Goal: Transaction & Acquisition: Purchase product/service

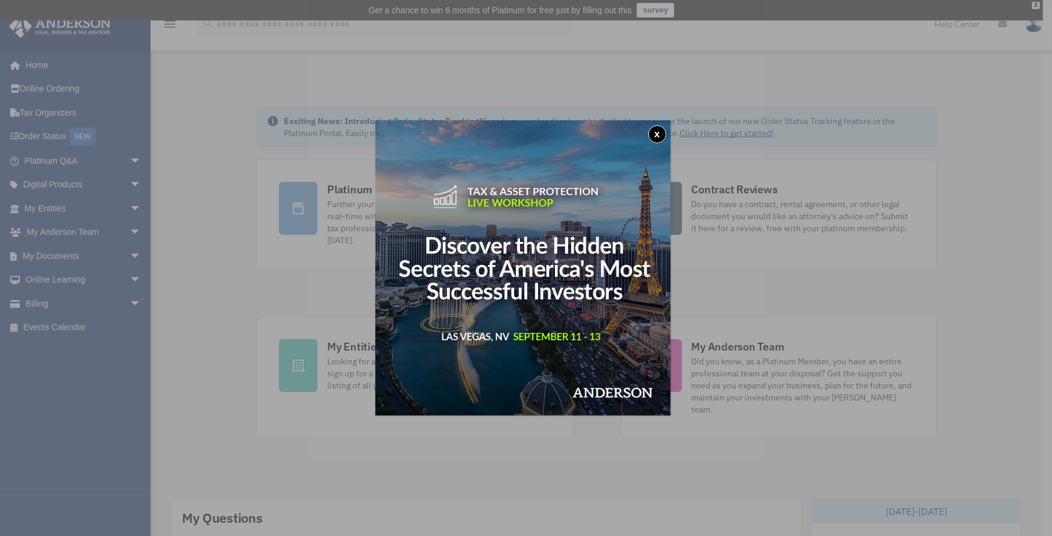
click at [124, 156] on div "x" at bounding box center [526, 268] width 1052 height 536
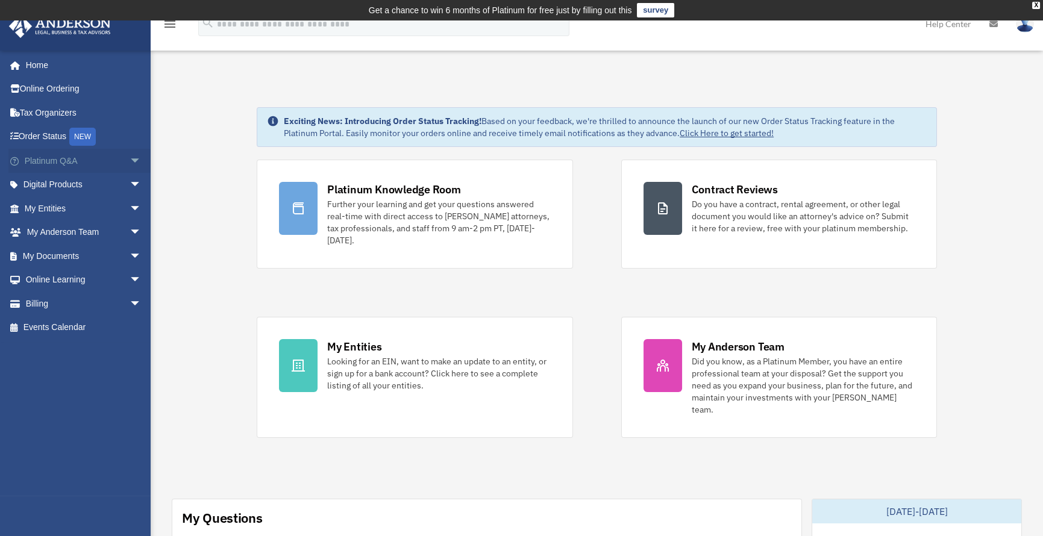
click at [130, 157] on span "arrow_drop_down" at bounding box center [142, 161] width 24 height 25
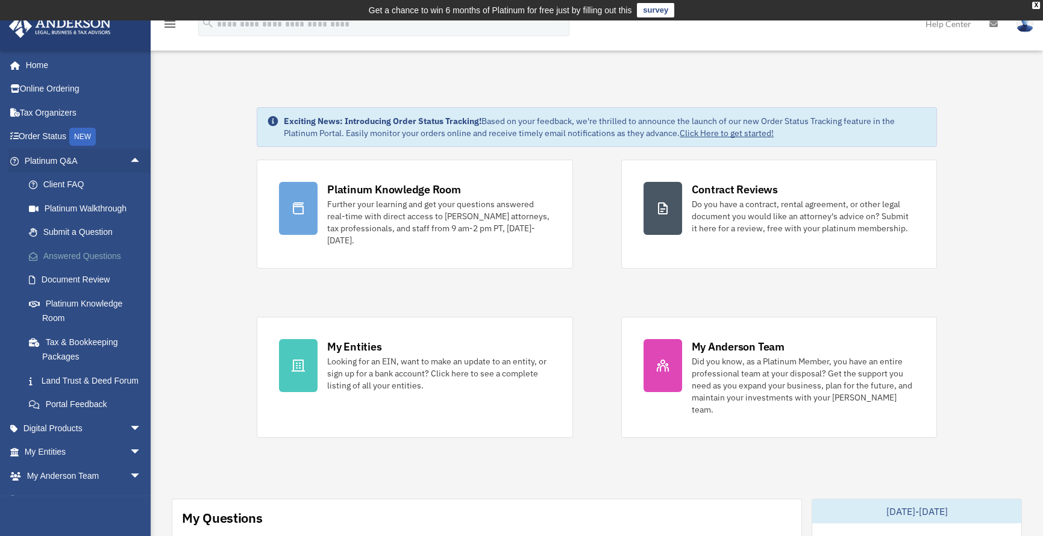
click at [95, 252] on link "Answered Questions" at bounding box center [88, 256] width 143 height 24
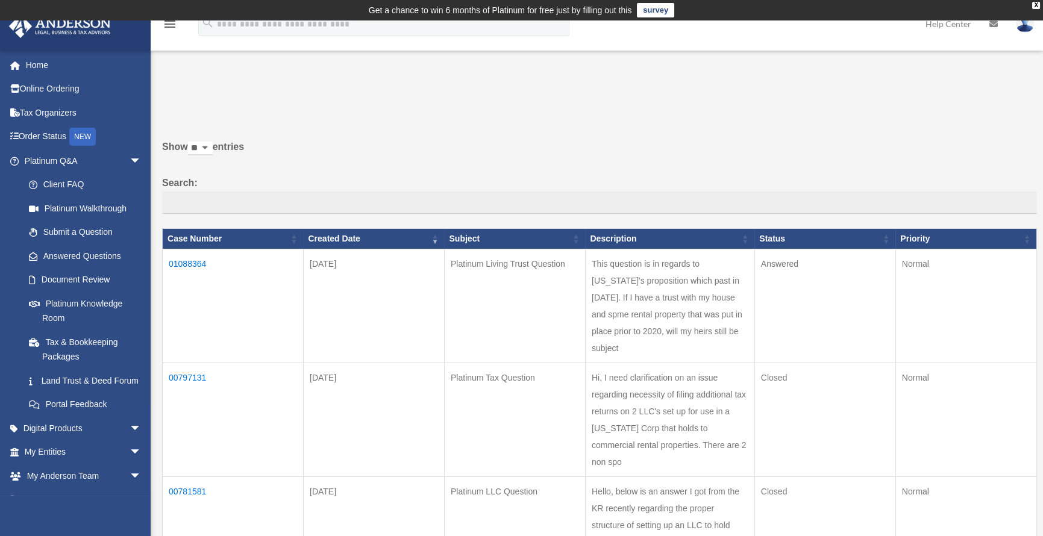
click at [175, 257] on td "01088364" at bounding box center [233, 306] width 141 height 114
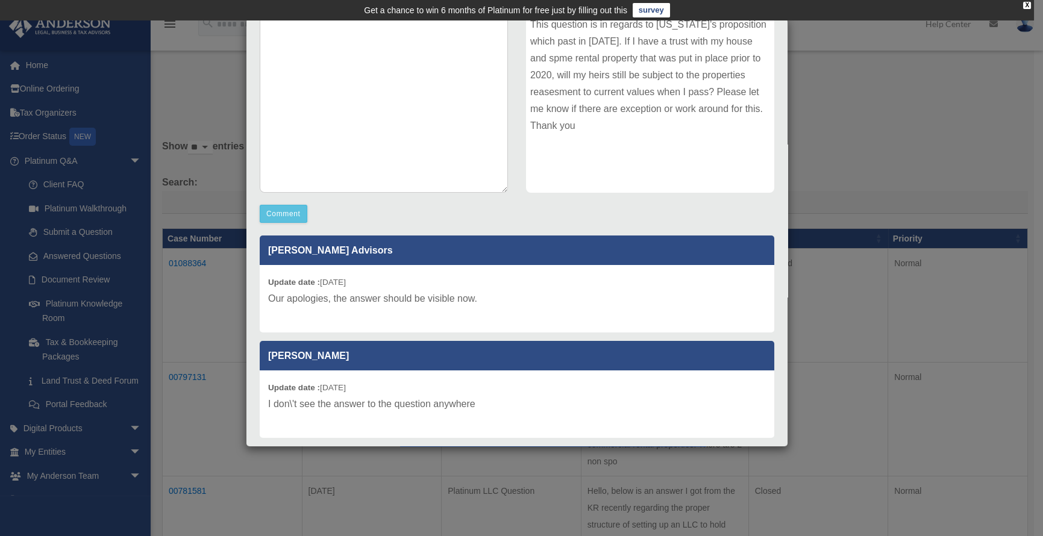
scroll to position [120, 0]
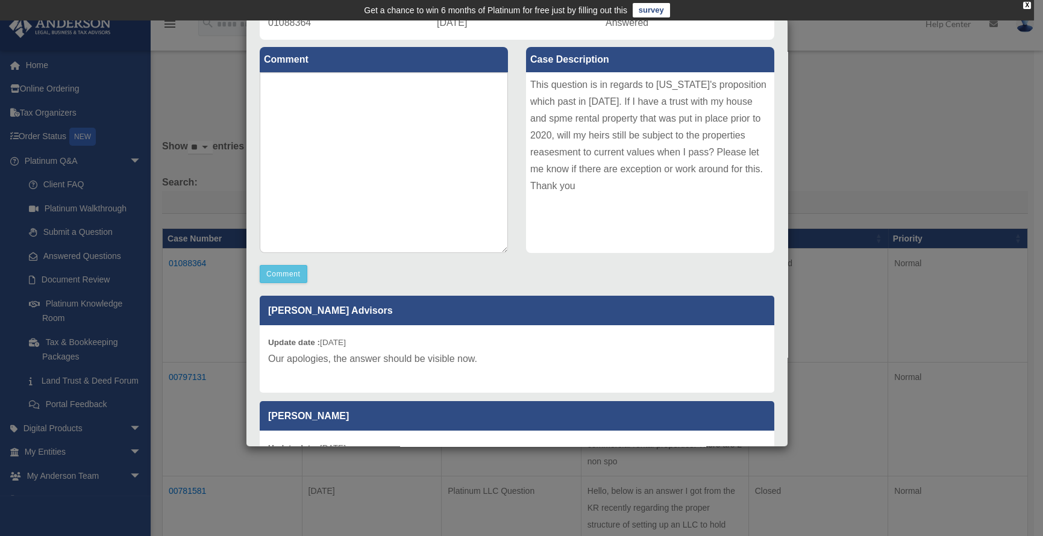
click at [307, 313] on p "[PERSON_NAME] Advisors" at bounding box center [517, 311] width 515 height 30
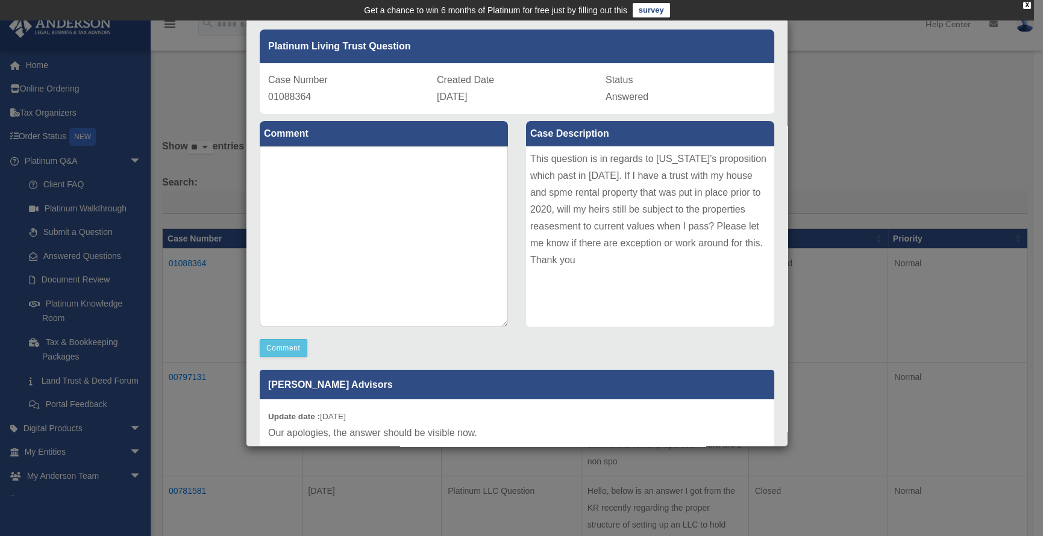
scroll to position [0, 0]
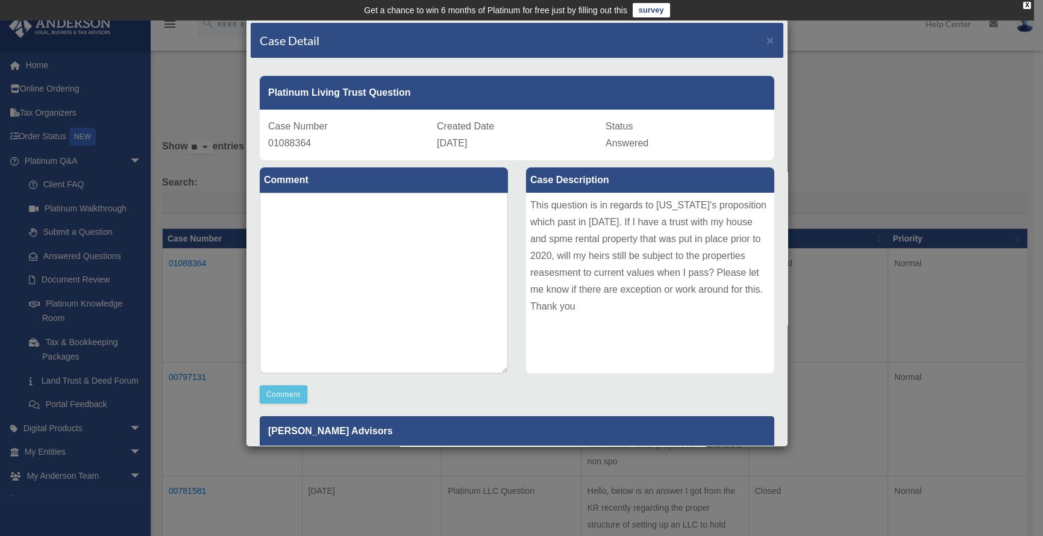
click at [330, 183] on label "Comment" at bounding box center [384, 179] width 248 height 25
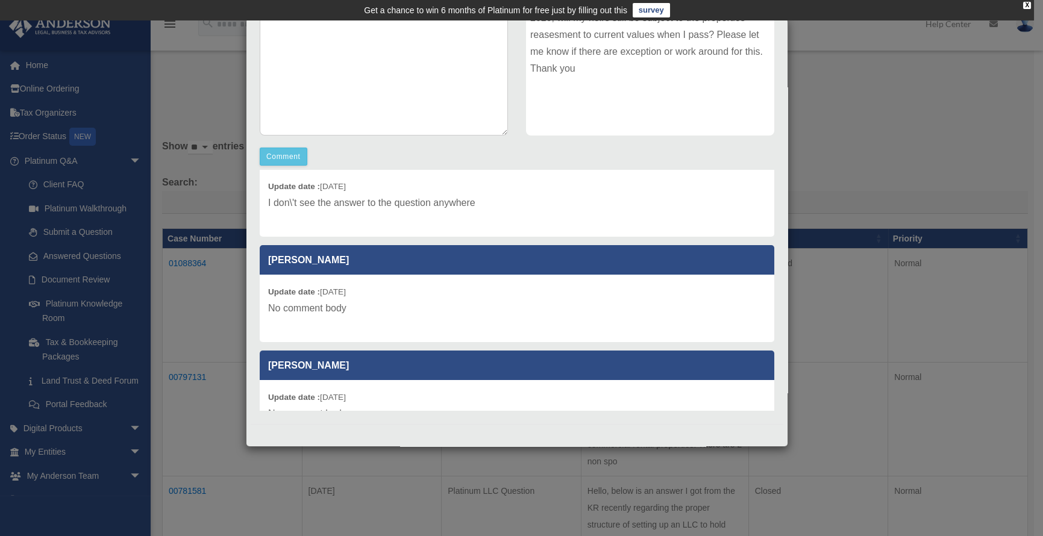
scroll to position [181, 0]
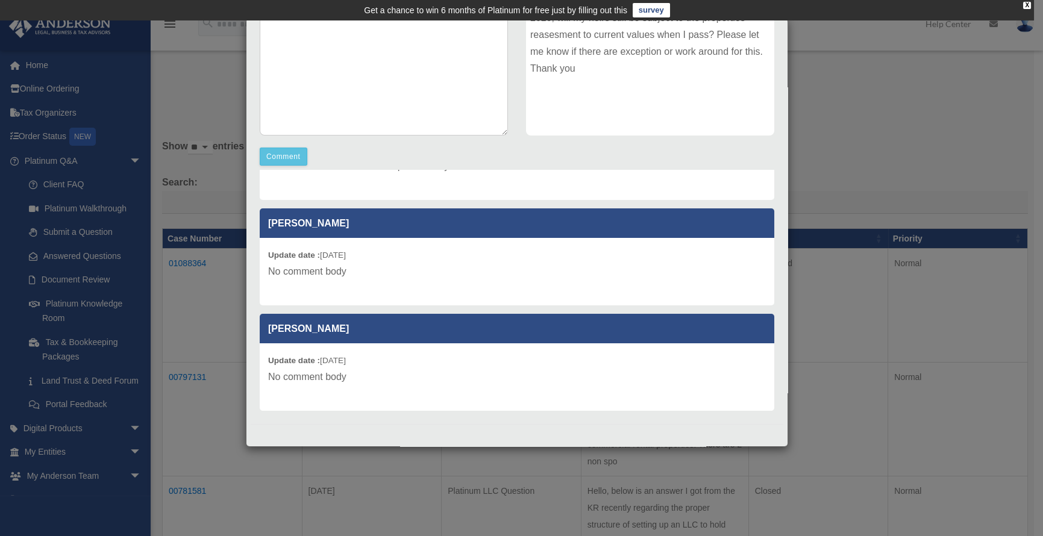
click at [343, 276] on p "No comment body" at bounding box center [517, 271] width 498 height 17
click at [358, 274] on p "No comment body" at bounding box center [517, 271] width 498 height 17
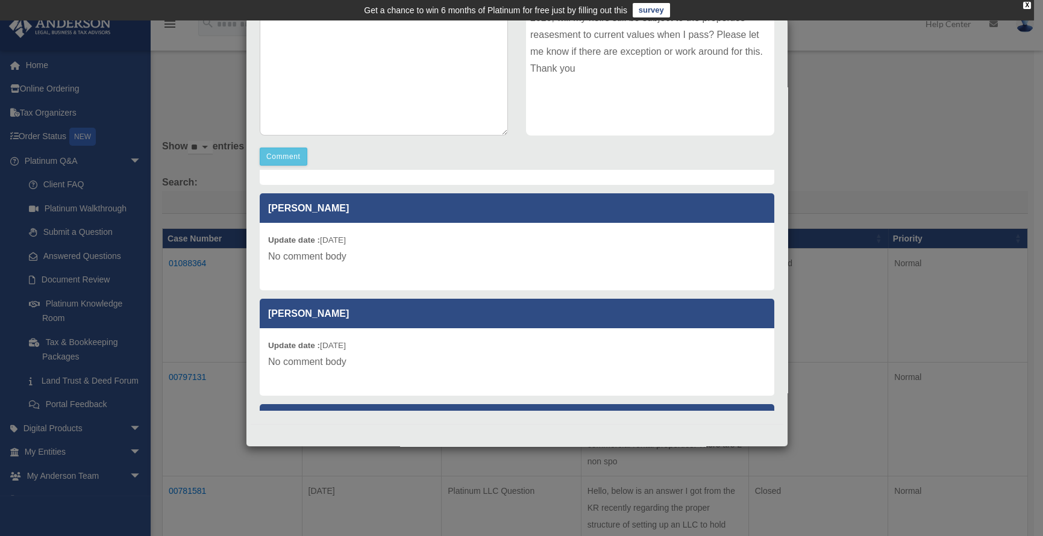
drag, startPoint x: 322, startPoint y: 251, endPoint x: 331, endPoint y: 255, distance: 9.4
click at [322, 252] on p "No comment body" at bounding box center [517, 256] width 498 height 17
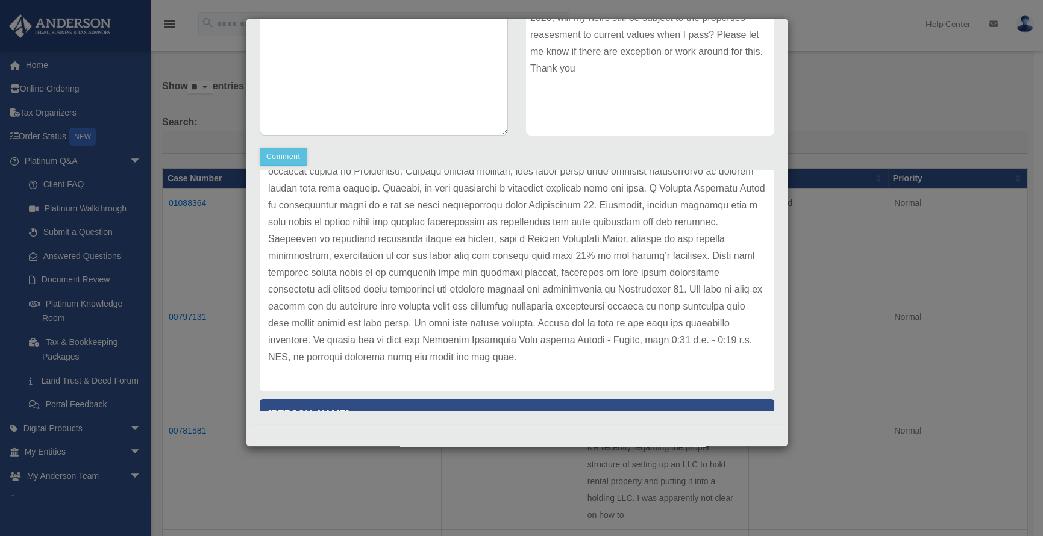
scroll to position [665, 0]
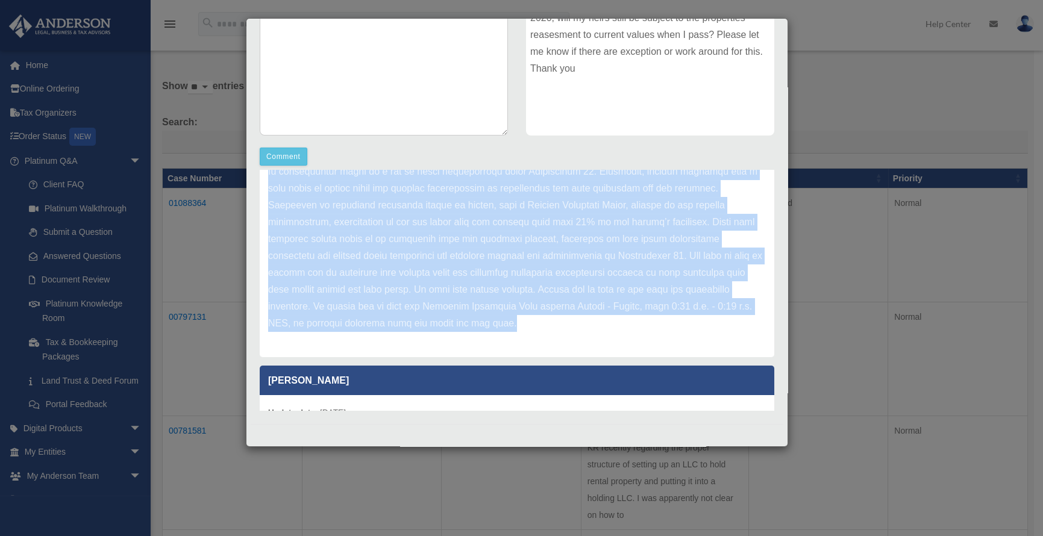
drag, startPoint x: 267, startPoint y: 352, endPoint x: 539, endPoint y: 337, distance: 272.1
click at [539, 337] on div "Update date : [DATE]" at bounding box center [517, 213] width 515 height 287
copy p "Lorem Ipsumdo, Sitam con adi elit seddoei tempo Incididunt'u Laboreetdol 61, ma…"
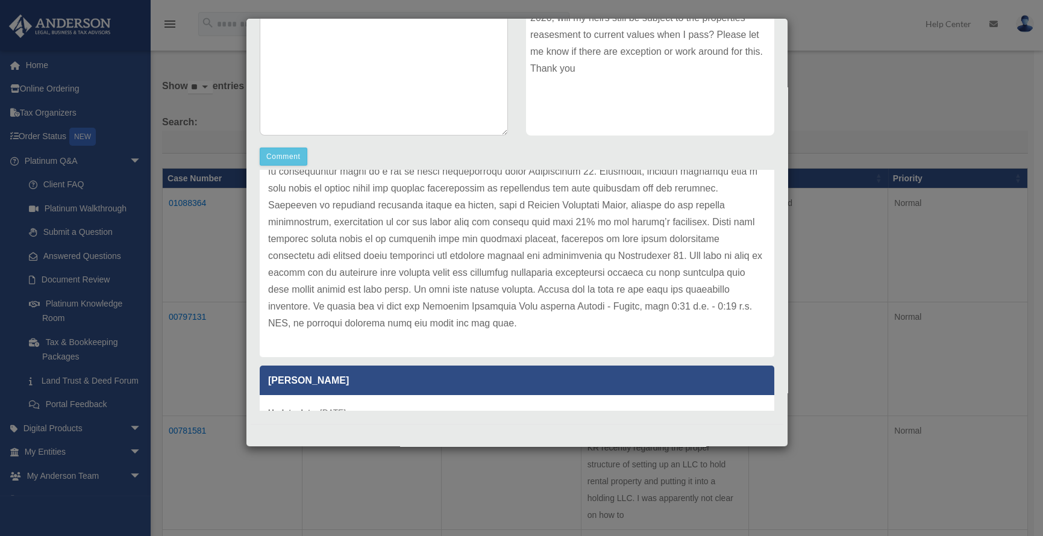
drag, startPoint x: 155, startPoint y: 274, endPoint x: 331, endPoint y: 193, distance: 193.3
click at [155, 272] on div "Case Detail × Platinum Living Trust Question Case Number 01088364 Created Date …" at bounding box center [521, 268] width 1043 height 536
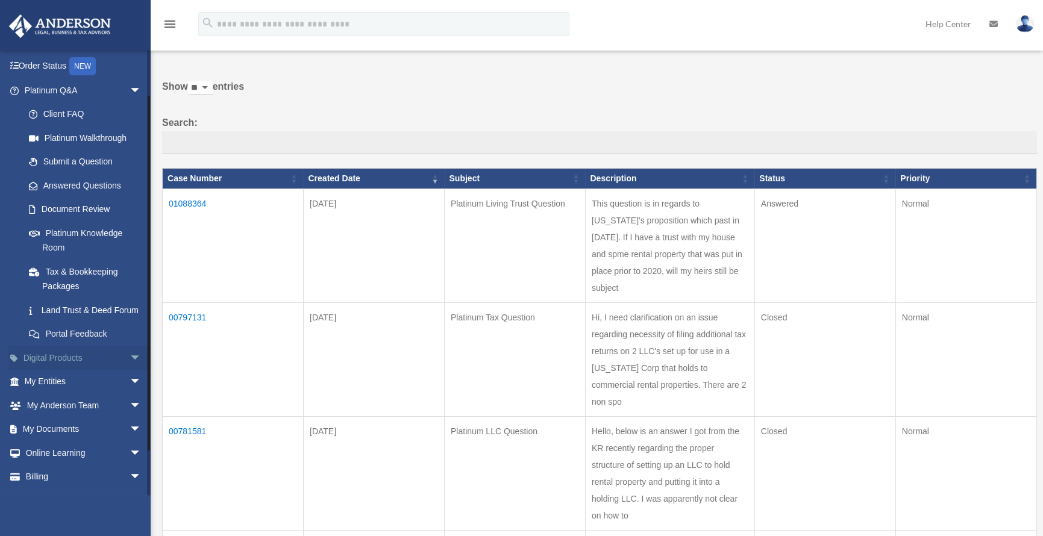
scroll to position [104, 0]
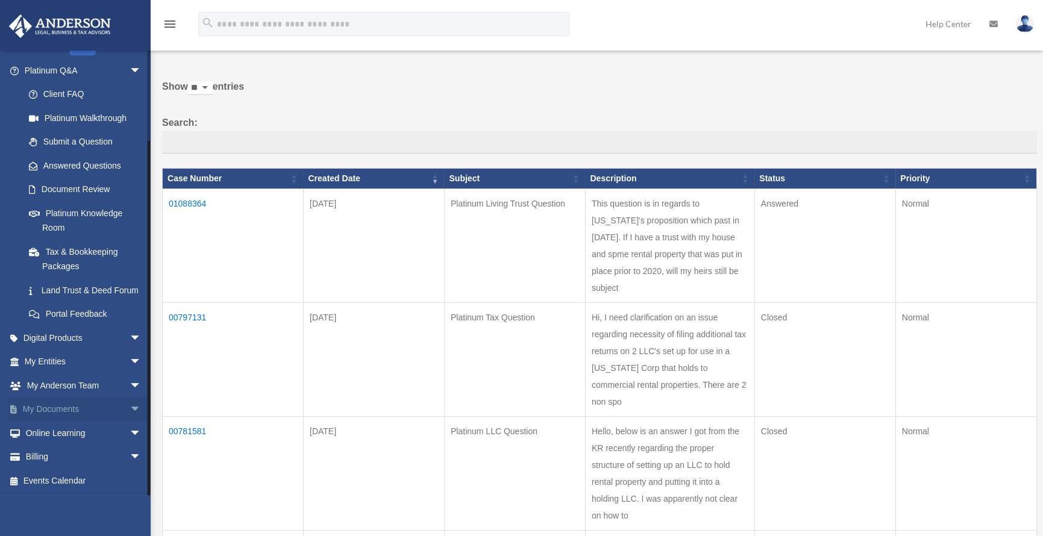
click at [130, 407] on span "arrow_drop_down" at bounding box center [142, 410] width 24 height 25
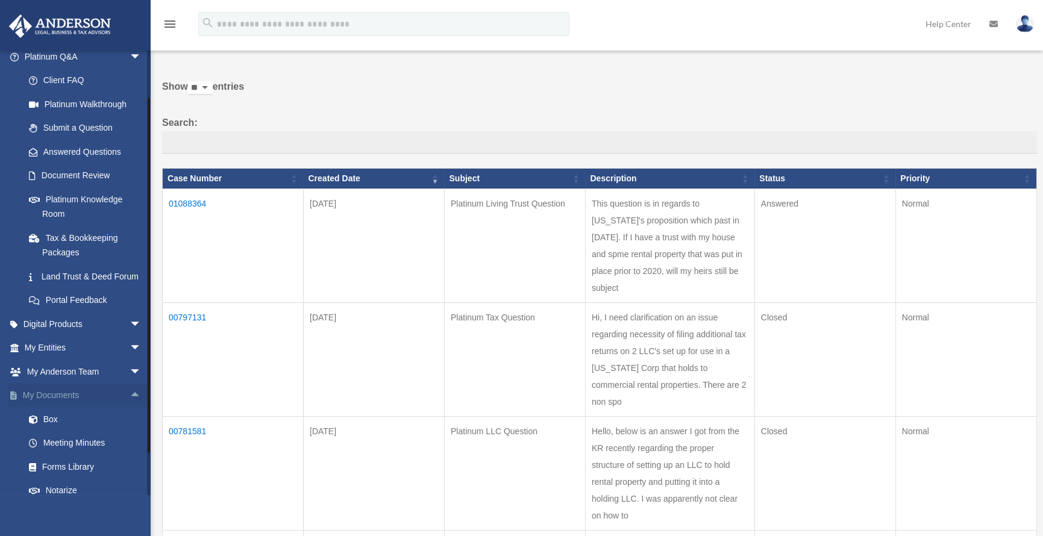
scroll to position [199, 0]
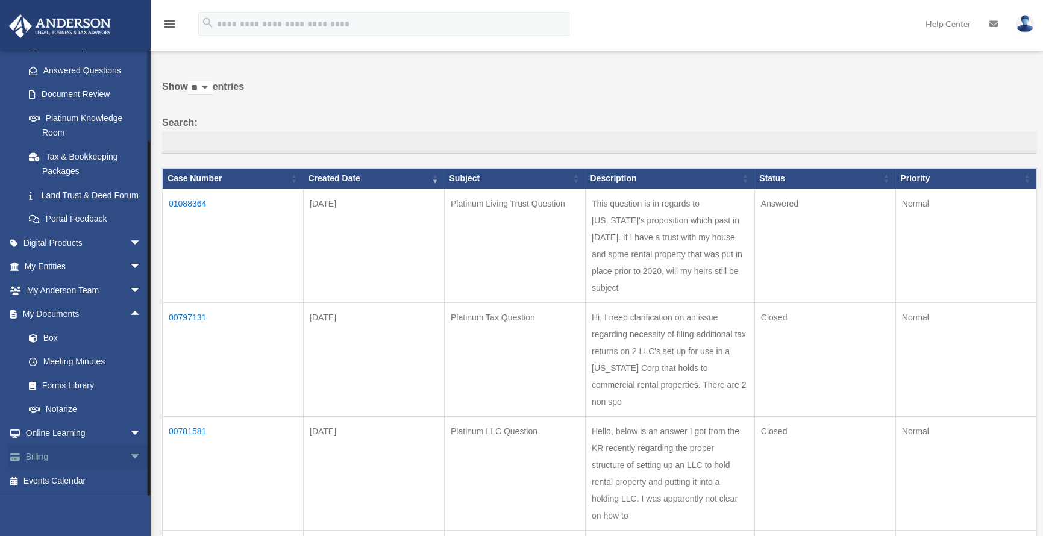
click at [130, 452] on span "arrow_drop_down" at bounding box center [142, 457] width 24 height 25
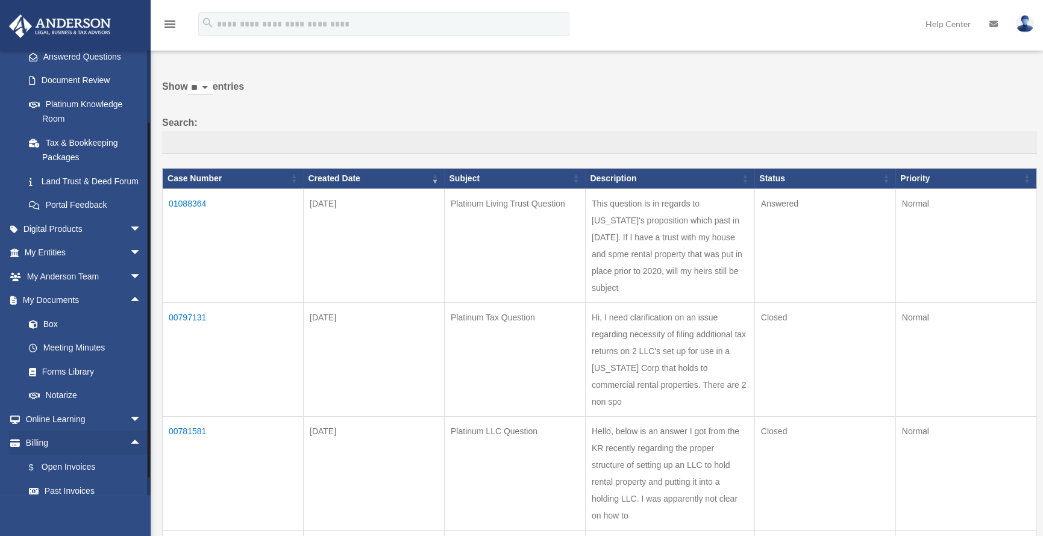
scroll to position [271, 0]
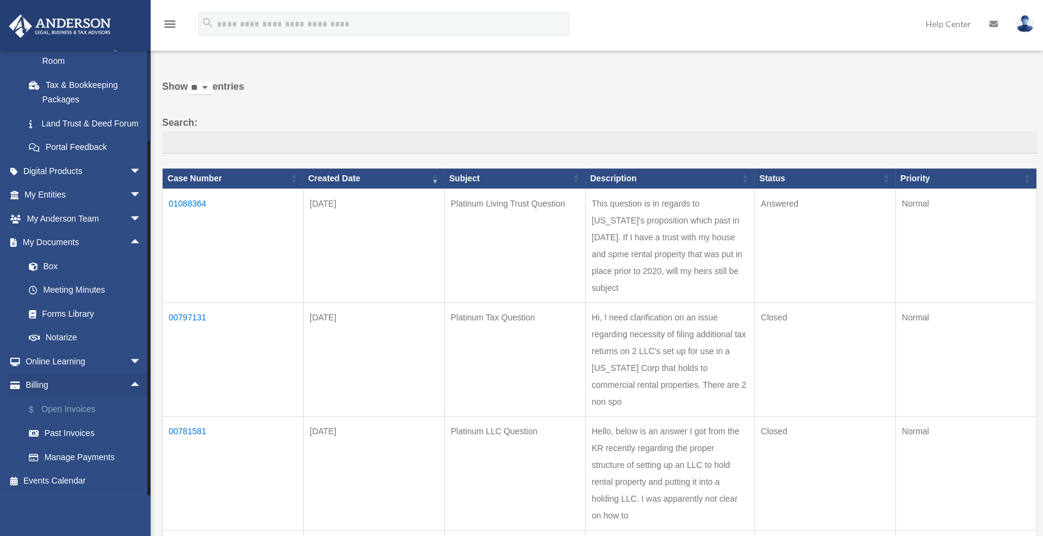
click at [73, 405] on link "$ Open Invoices" at bounding box center [88, 409] width 143 height 25
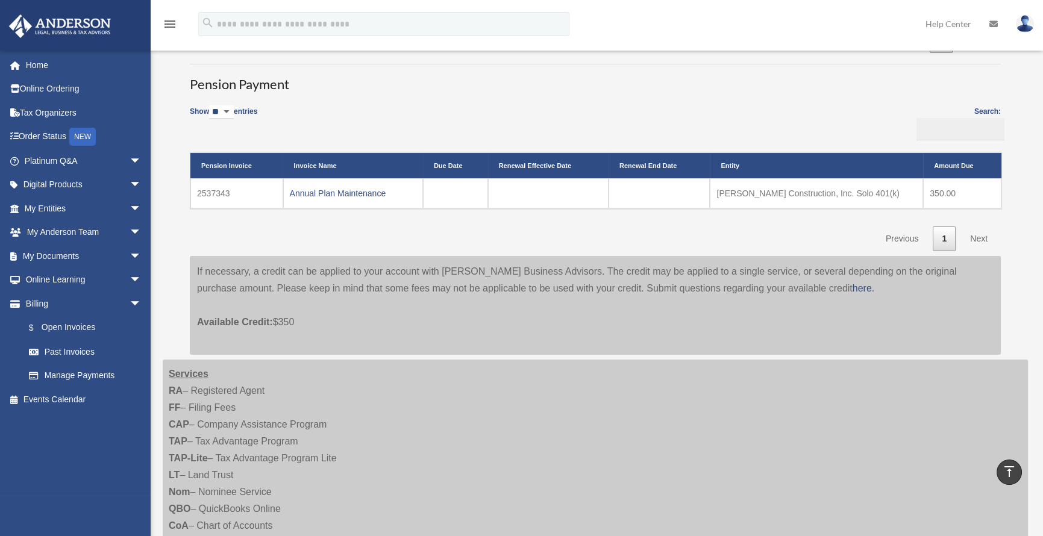
scroll to position [301, 0]
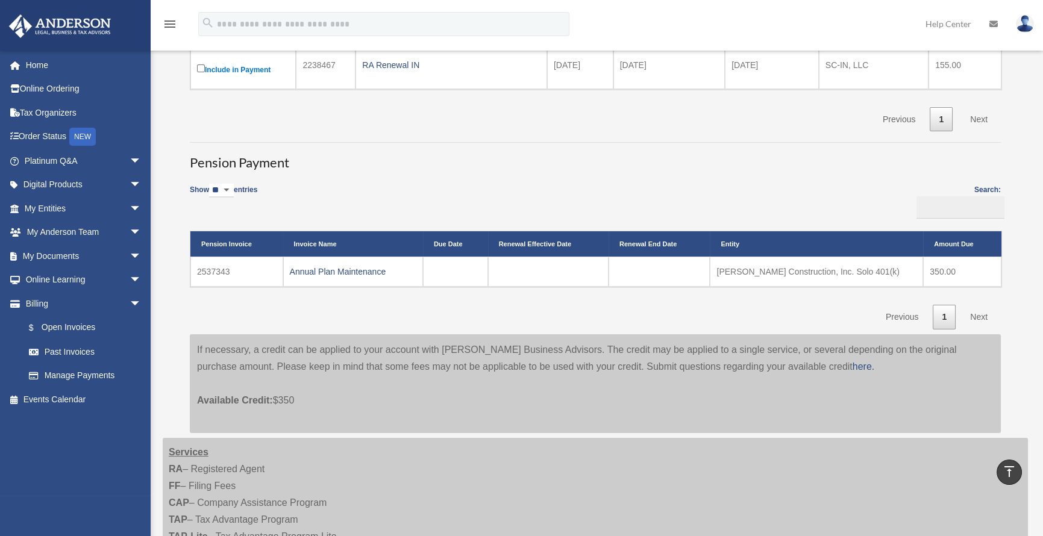
click at [217, 272] on td "2537343" at bounding box center [236, 272] width 93 height 30
click at [319, 267] on link "Annual Plan Maintenance" at bounding box center [338, 272] width 96 height 10
drag, startPoint x: 231, startPoint y: 271, endPoint x: 195, endPoint y: 269, distance: 35.6
click at [195, 269] on td "2537343" at bounding box center [236, 272] width 93 height 30
copy td "2537343"
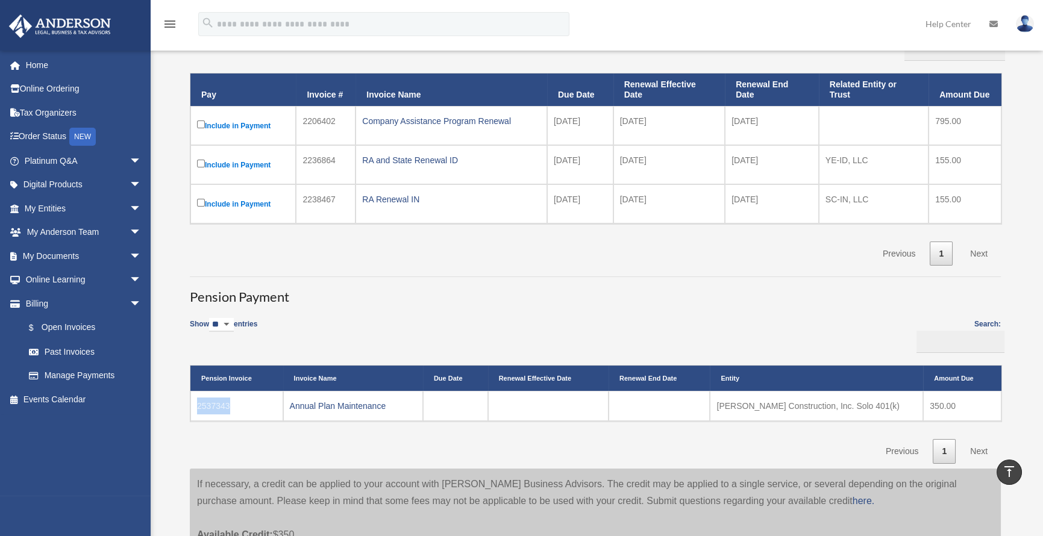
scroll to position [130, 0]
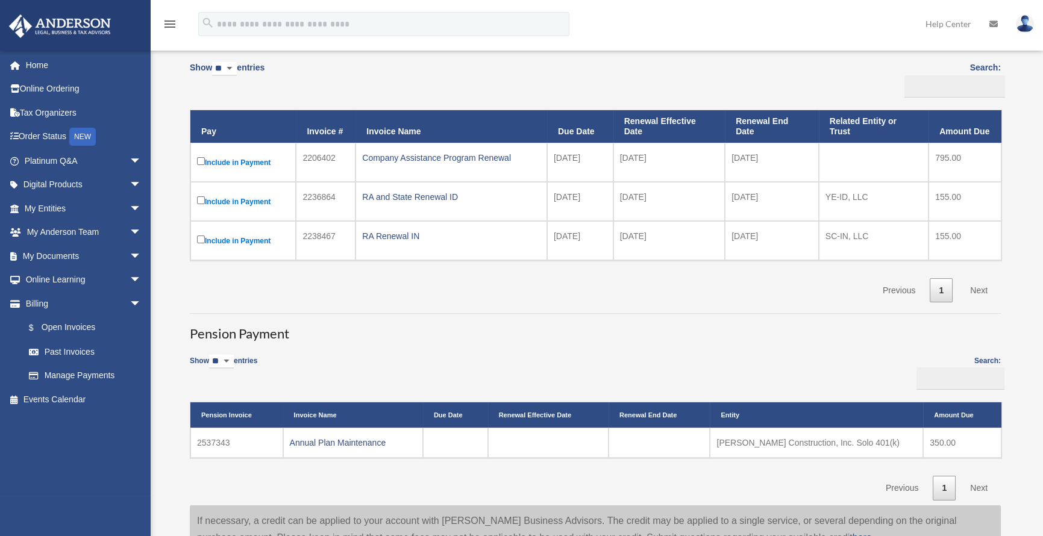
click at [252, 159] on label "Include in Payment" at bounding box center [243, 162] width 92 height 15
click at [322, 155] on td "2206402" at bounding box center [326, 162] width 60 height 39
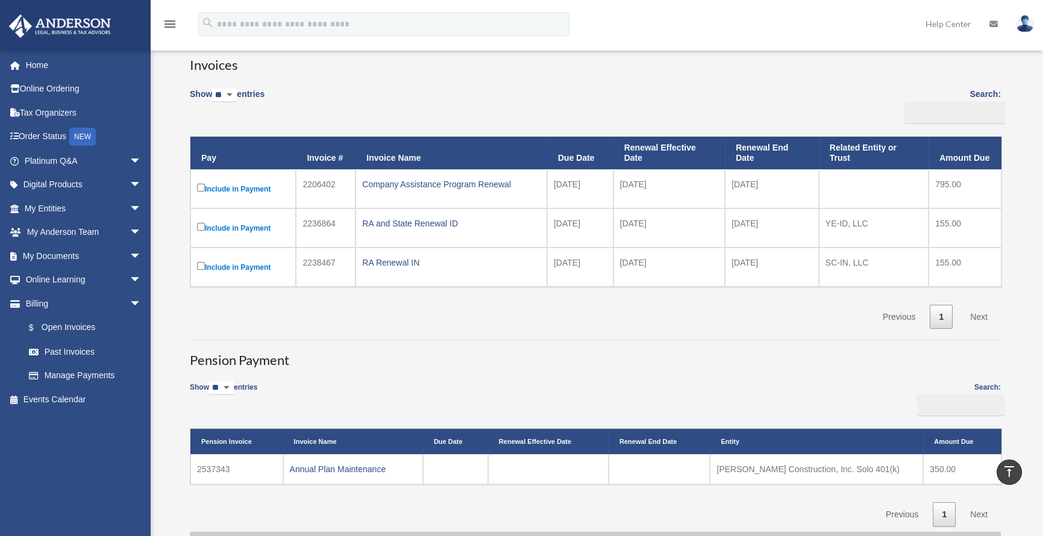
scroll to position [70, 0]
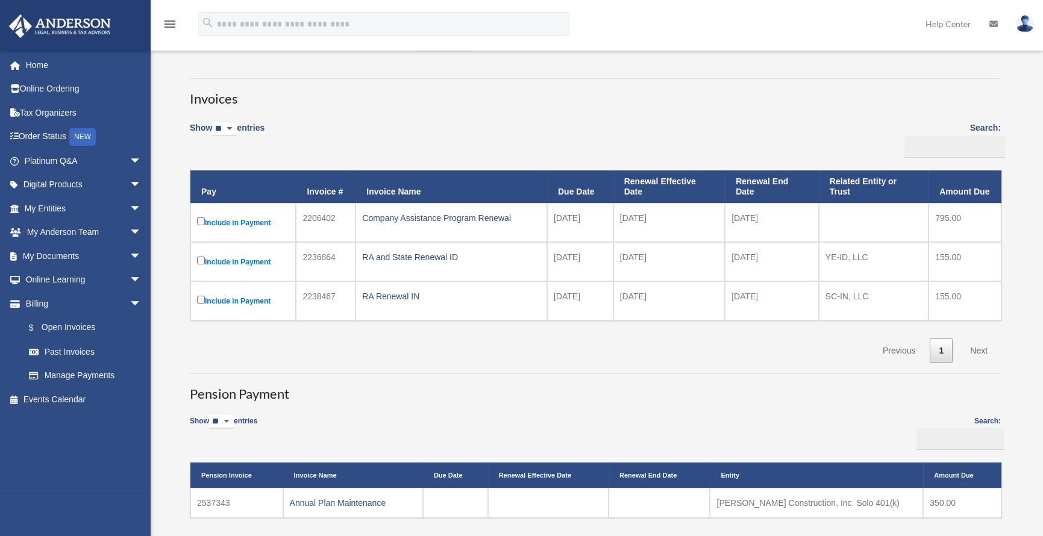
click at [236, 221] on label "Include in Payment" at bounding box center [243, 222] width 92 height 15
click at [237, 219] on label "Include in Payment" at bounding box center [243, 222] width 92 height 15
click at [334, 219] on td "2206402" at bounding box center [326, 222] width 60 height 39
drag, startPoint x: 336, startPoint y: 217, endPoint x: 298, endPoint y: 219, distance: 37.4
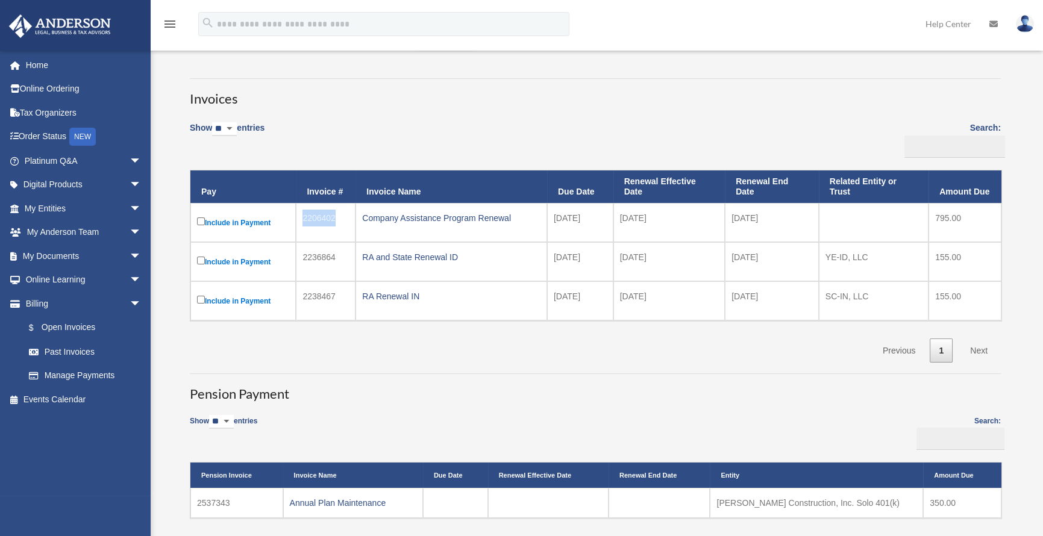
click at [298, 219] on td "2206402" at bounding box center [326, 222] width 60 height 39
copy td "2206402"
drag, startPoint x: 334, startPoint y: 258, endPoint x: 297, endPoint y: 253, distance: 37.7
click at [297, 253] on td "2236864" at bounding box center [326, 261] width 60 height 39
copy td "2236864"
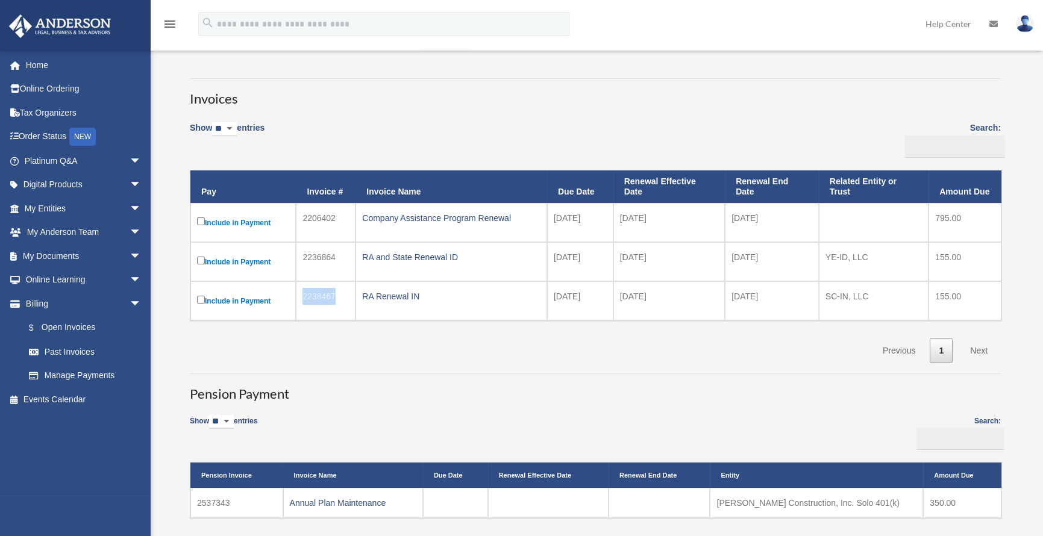
drag, startPoint x: 334, startPoint y: 297, endPoint x: 299, endPoint y: 293, distance: 35.8
click at [299, 293] on td "2238467" at bounding box center [326, 300] width 60 height 39
copy td "2238467"
